Goal: Check status: Check status

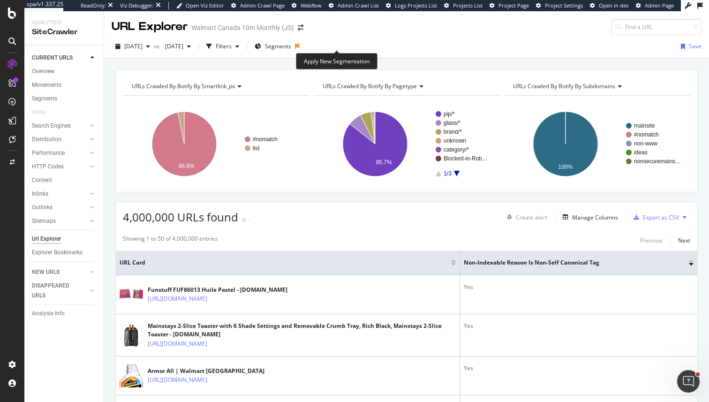
click at [300, 46] on icon at bounding box center [297, 47] width 5 height 6
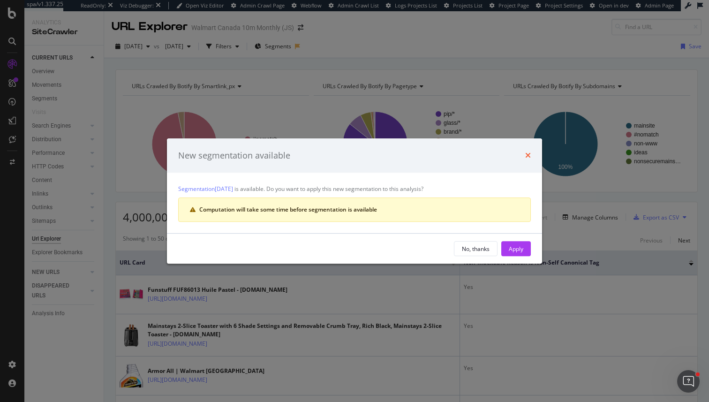
click at [528, 154] on icon "times" at bounding box center [528, 155] width 6 height 8
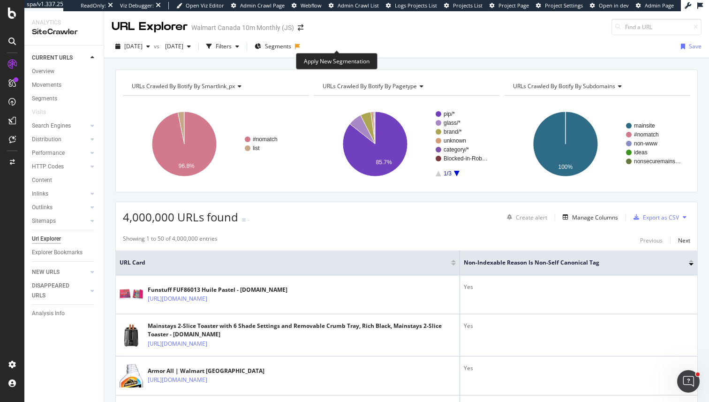
click at [300, 47] on icon at bounding box center [297, 47] width 5 height 6
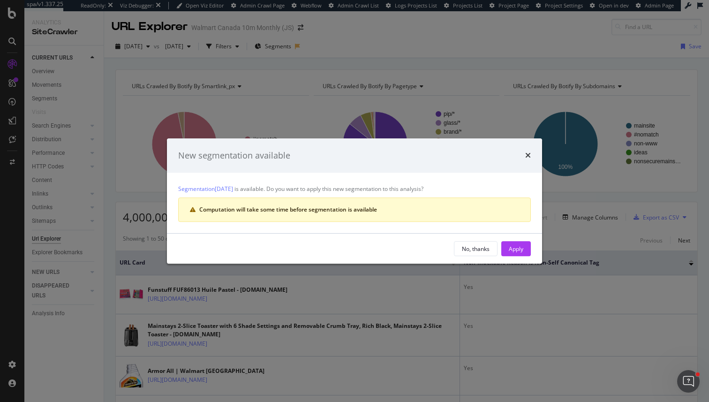
click at [522, 156] on div "New segmentation available" at bounding box center [354, 156] width 353 height 12
click at [525, 156] on icon "times" at bounding box center [528, 155] width 6 height 8
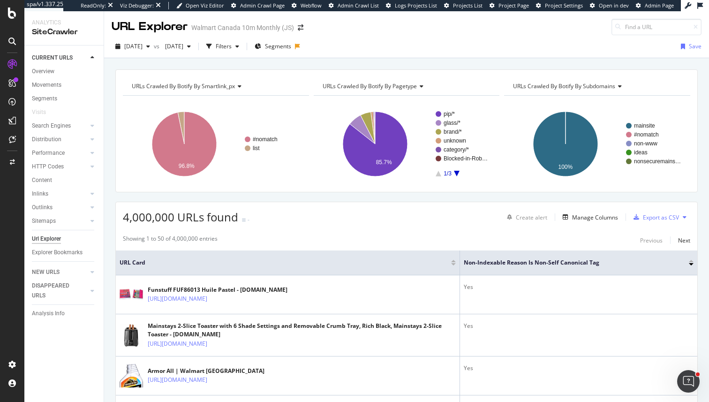
click at [300, 48] on icon at bounding box center [297, 47] width 5 height 6
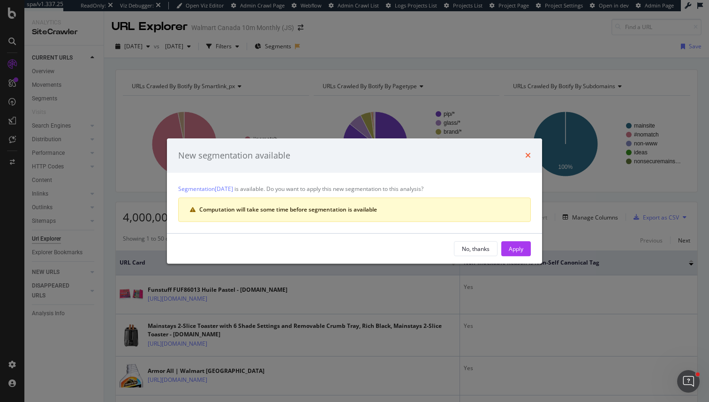
click at [526, 157] on icon "times" at bounding box center [528, 155] width 6 height 8
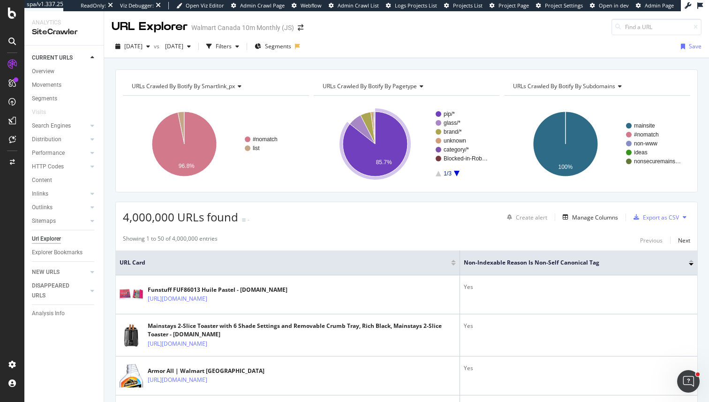
click at [163, 36] on div "[DATE] vs [DATE] Filters Segments Save" at bounding box center [406, 46] width 605 height 23
click at [143, 45] on span "[DATE]" at bounding box center [133, 46] width 18 height 8
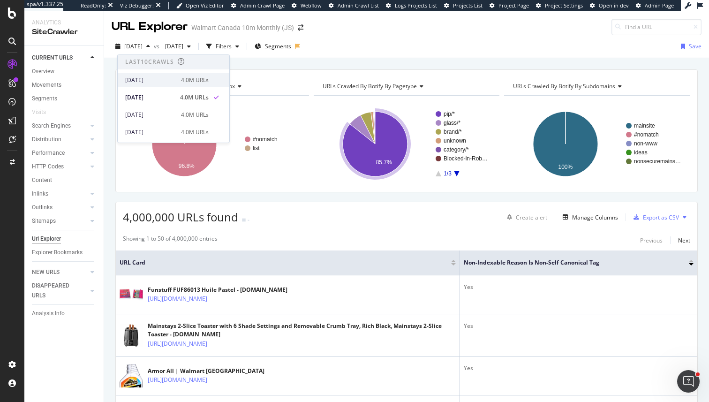
click at [191, 82] on div "4.0M URLs" at bounding box center [195, 80] width 28 height 8
